Goal: Transaction & Acquisition: Purchase product/service

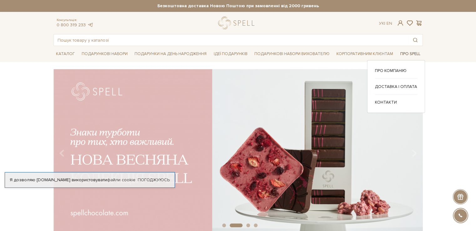
click at [413, 52] on link "Про Spell" at bounding box center [409, 54] width 25 height 10
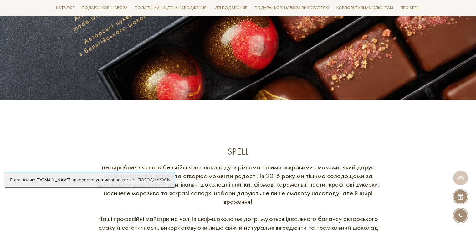
scroll to position [219, 0]
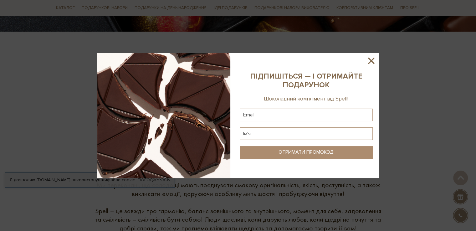
click at [374, 58] on icon at bounding box center [371, 60] width 11 height 11
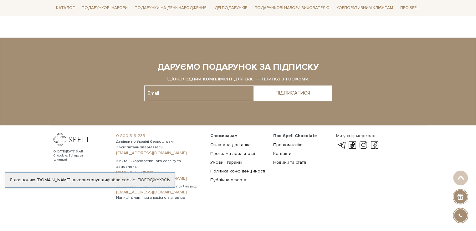
scroll to position [500, 0]
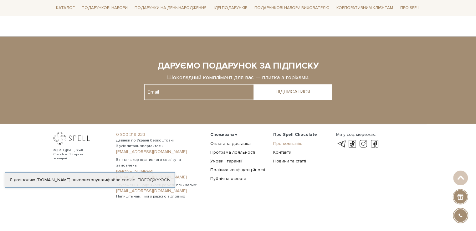
click at [280, 142] on link "Про компанію" at bounding box center [287, 143] width 29 height 5
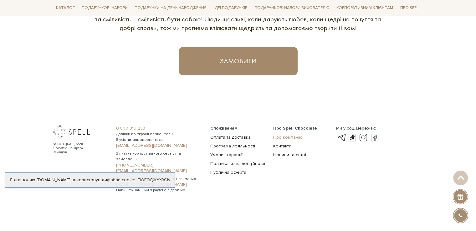
scroll to position [413, 0]
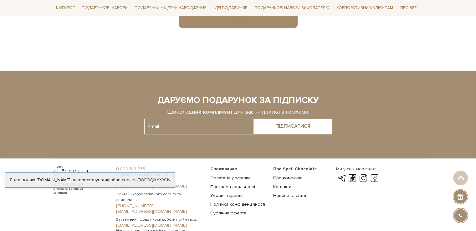
scroll to position [500, 0]
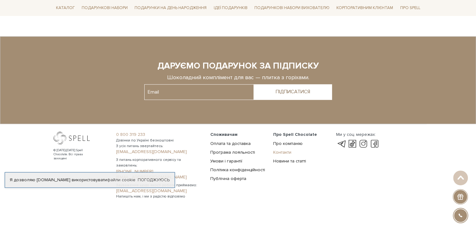
click at [290, 150] on link "Контакти" at bounding box center [282, 151] width 18 height 5
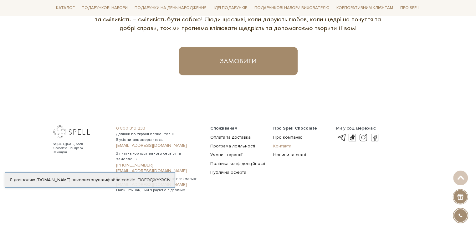
scroll to position [413, 0]
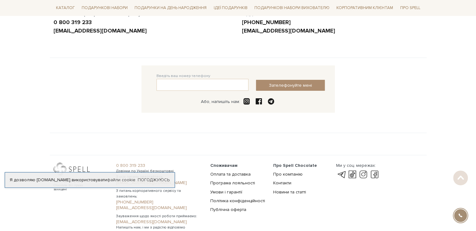
scroll to position [155, 0]
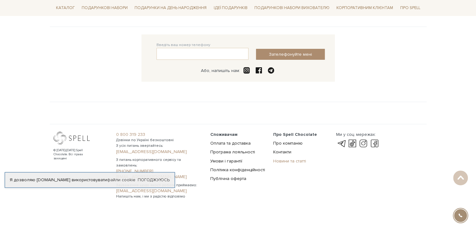
click at [291, 158] on link "Новини та статті" at bounding box center [289, 160] width 33 height 5
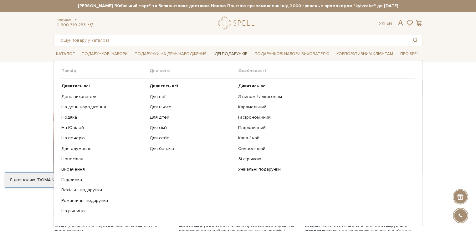
click at [236, 51] on link "Ідеї подарунків" at bounding box center [230, 54] width 39 height 10
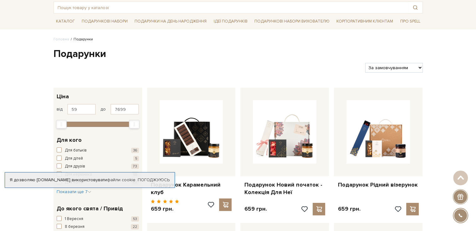
scroll to position [31, 0]
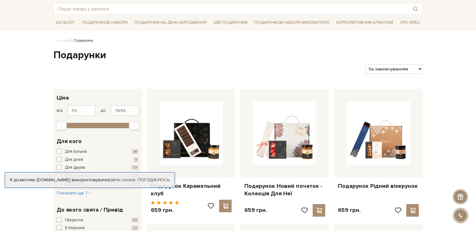
click at [418, 66] on select "За замовчуванням За Ціною (зростання) За Ціною (зменшення) Новинки За популярні…" at bounding box center [393, 69] width 57 height 10
select select "https://spellchocolate.com/podarunki/?sort=p.price&order=ASC"
click at [365, 64] on select "За замовчуванням За Ціною (зростання) За Ціною (зменшення) Новинки За популярні…" at bounding box center [393, 69] width 57 height 10
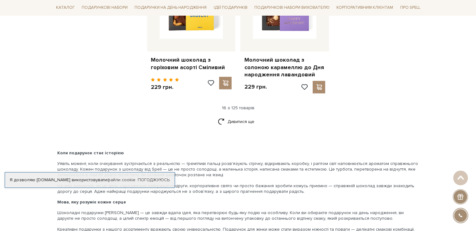
scroll to position [876, 0]
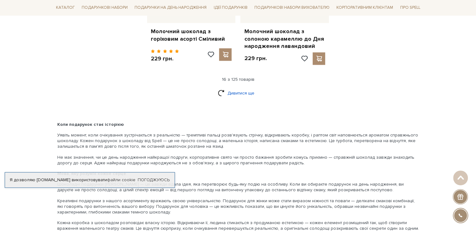
click at [228, 88] on link "Дивитися ще" at bounding box center [238, 93] width 41 height 11
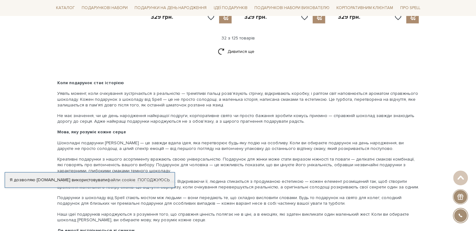
scroll to position [1626, 0]
click at [224, 46] on link "Дивитися ще" at bounding box center [238, 51] width 41 height 11
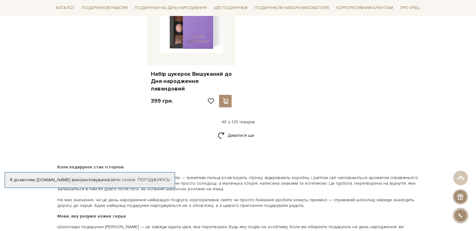
scroll to position [2377, 0]
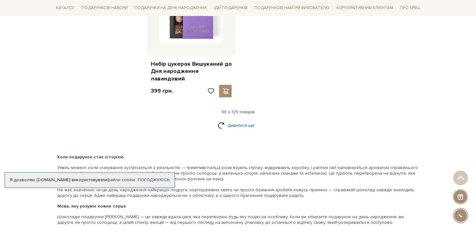
click at [226, 120] on link "Дивитися ще" at bounding box center [238, 125] width 41 height 11
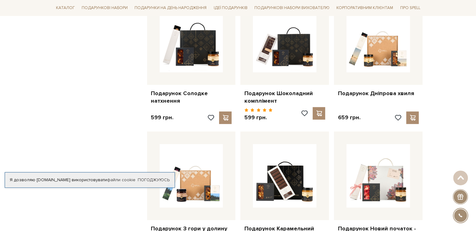
scroll to position [2752, 0]
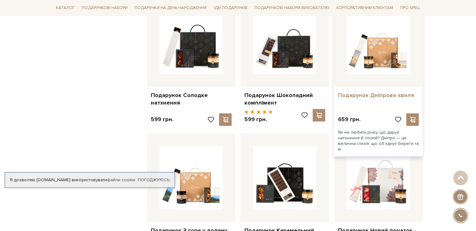
click at [378, 92] on link "Подарунок Дніпрова хвиля" at bounding box center [377, 95] width 81 height 7
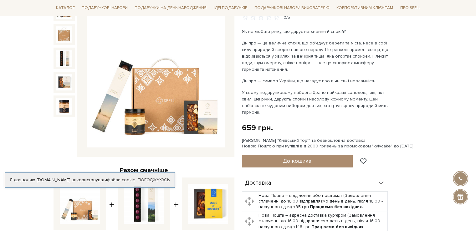
scroll to position [63, 0]
